Goal: Check status

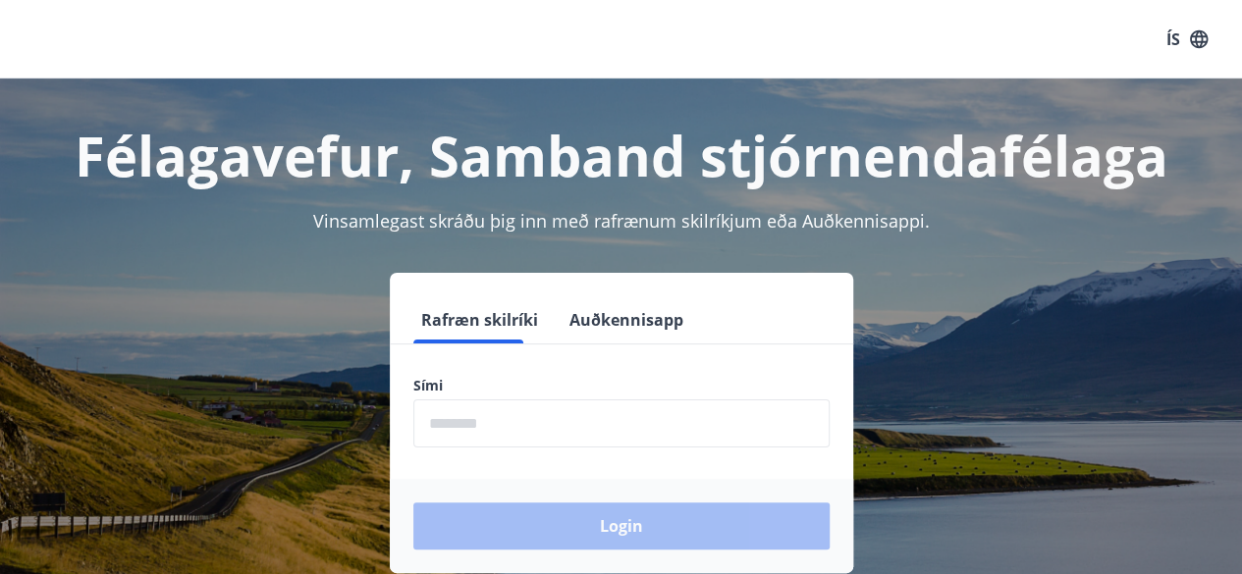
click at [498, 421] on input "phone" at bounding box center [621, 424] width 416 height 48
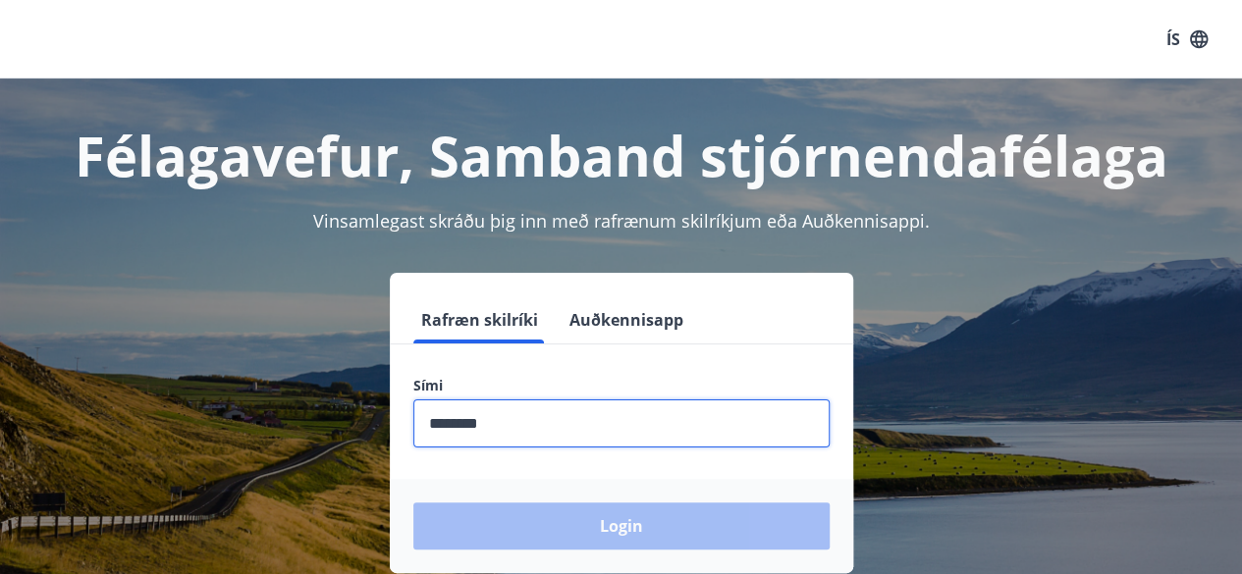
type input "********"
click at [413, 503] on button "Login" at bounding box center [621, 526] width 416 height 47
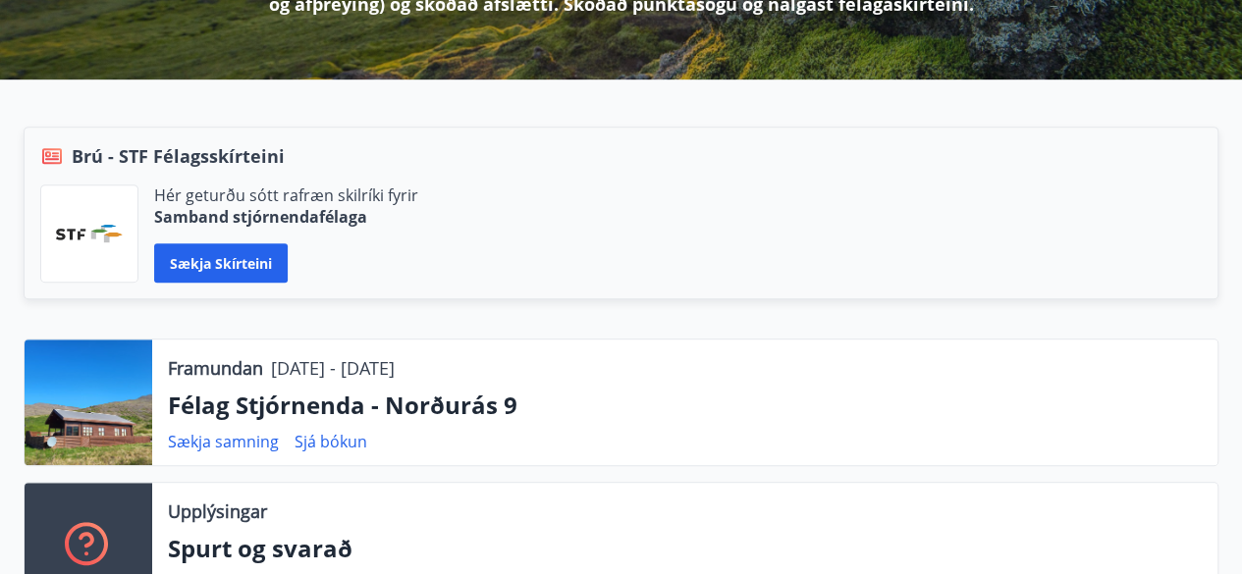
scroll to position [362, 0]
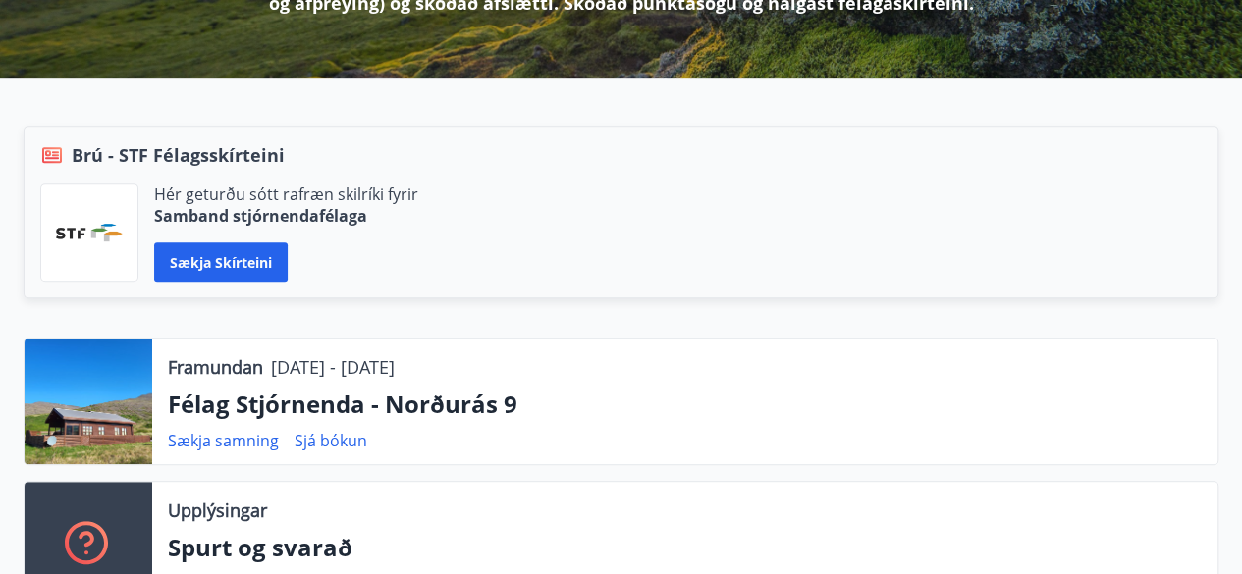
click at [497, 421] on div "Framundan [DATE] - [DATE] Félag Stjórnenda - Norðurás 9 Sækja samning Sjá bókun" at bounding box center [684, 402] width 1065 height 126
click at [481, 413] on p "Félag Stjórnenda - Norðurás 9" at bounding box center [685, 404] width 1034 height 33
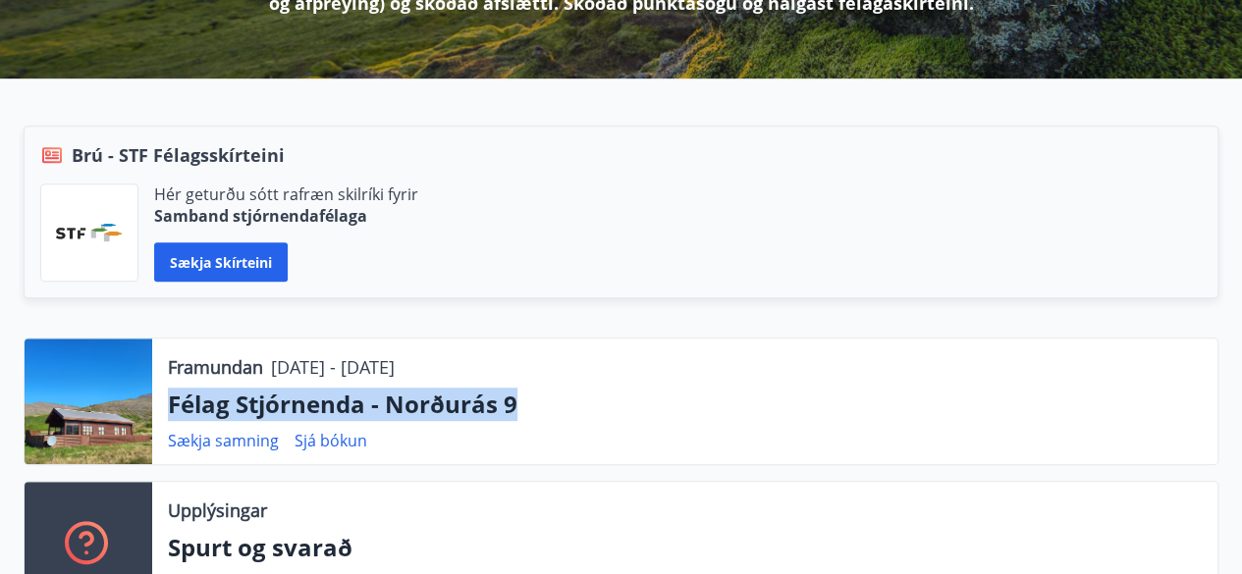
click at [481, 413] on p "Félag Stjórnenda - Norðurás 9" at bounding box center [685, 404] width 1034 height 33
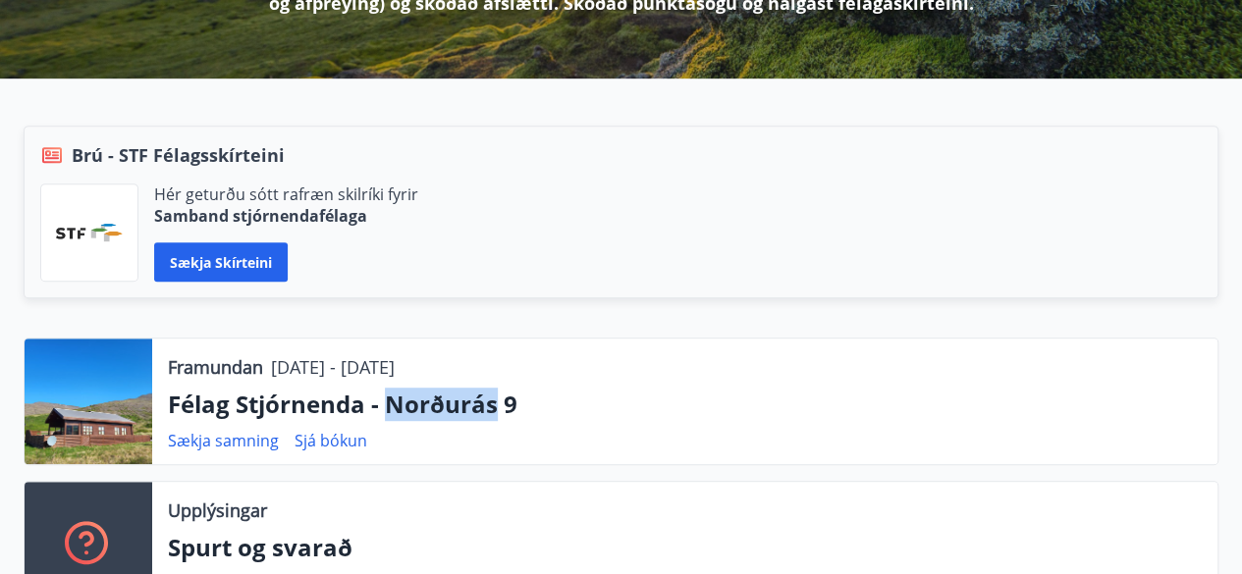
click at [481, 413] on p "Félag Stjórnenda - Norðurás 9" at bounding box center [685, 404] width 1034 height 33
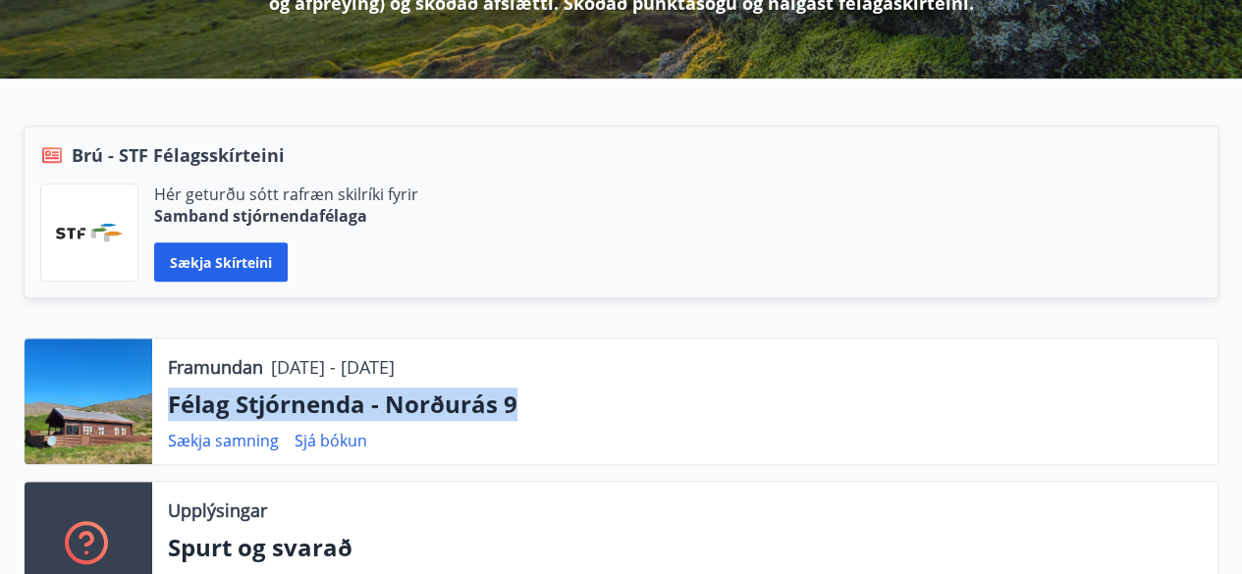
click at [481, 413] on p "Félag Stjórnenda - Norðurás 9" at bounding box center [685, 404] width 1034 height 33
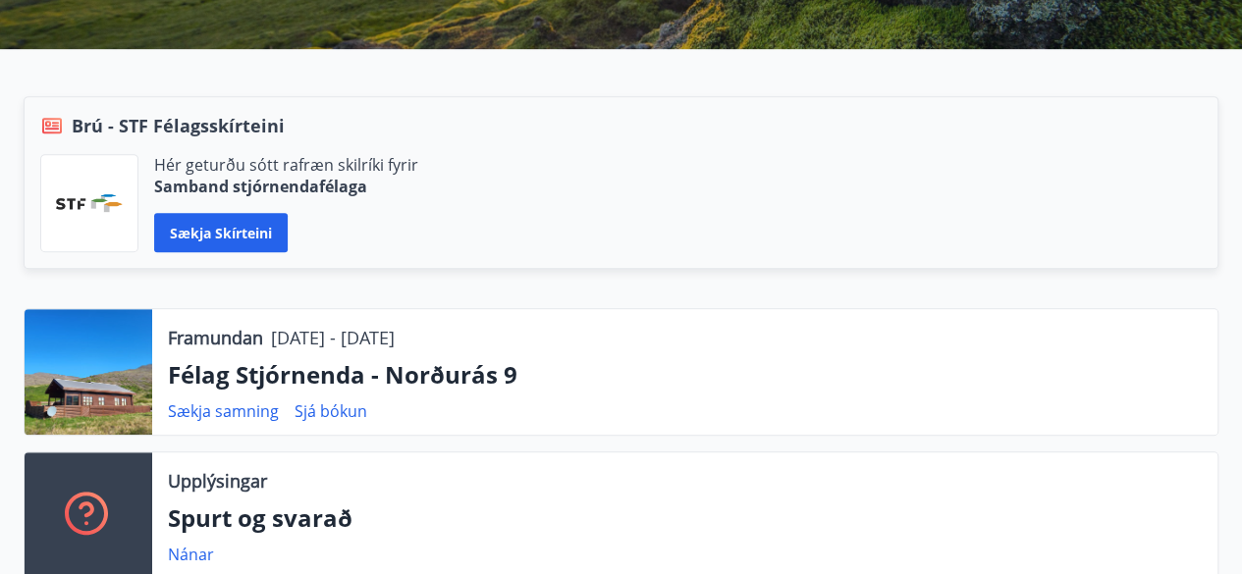
scroll to position [0, 0]
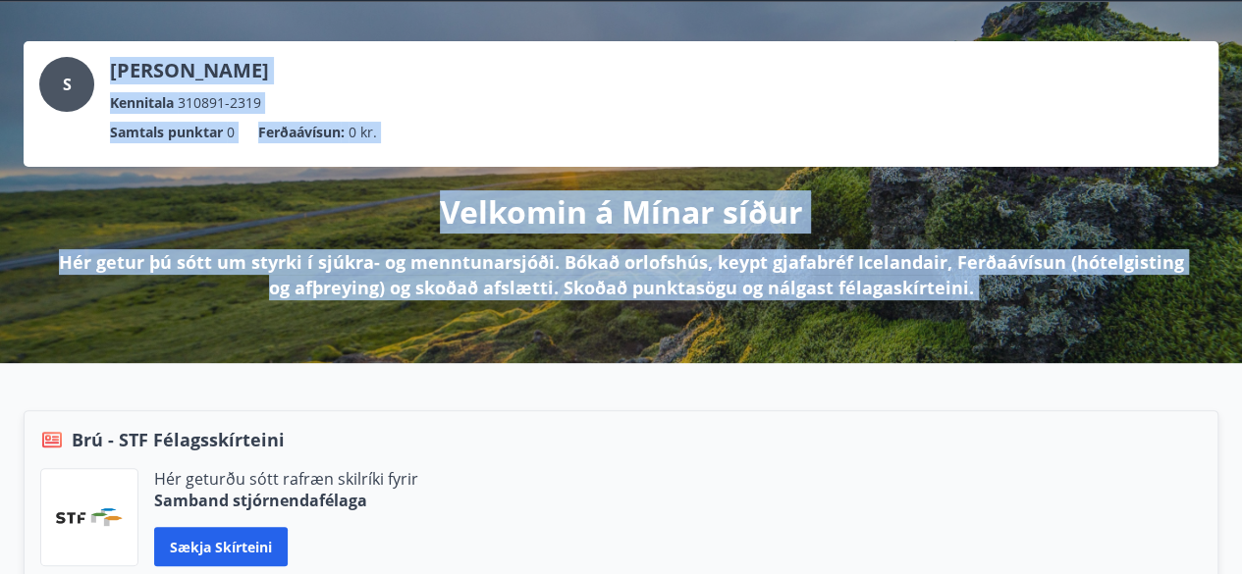
drag, startPoint x: 791, startPoint y: 429, endPoint x: 1072, endPoint y: -85, distance: 586.0
